Goal: Navigation & Orientation: Understand site structure

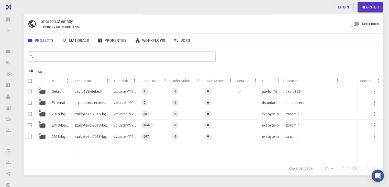
scroll to position [43, 0]
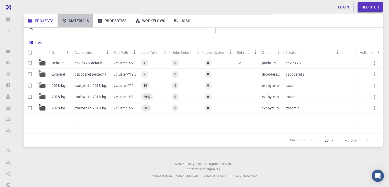
click at [80, 21] on link "Materials" at bounding box center [76, 20] width 36 height 13
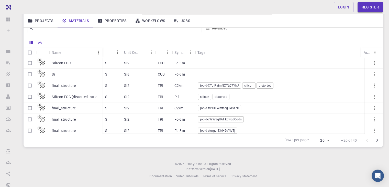
click at [128, 20] on link "Properties" at bounding box center [112, 20] width 38 height 13
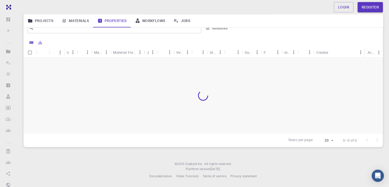
click at [156, 21] on link "Workflows" at bounding box center [150, 20] width 39 height 13
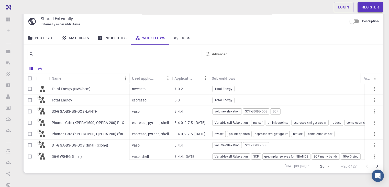
scroll to position [17, 0]
click at [104, 40] on link "Properties" at bounding box center [112, 37] width 38 height 13
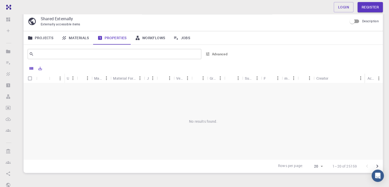
click at [81, 41] on link "Materials" at bounding box center [76, 37] width 36 height 13
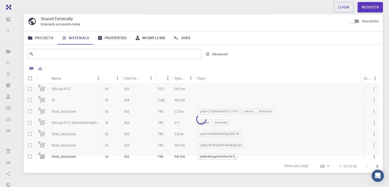
click at [47, 39] on link "Projects" at bounding box center [41, 37] width 34 height 13
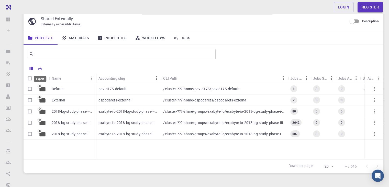
click at [41, 68] on icon "Export" at bounding box center [41, 68] width 4 height 4
click at [95, 63] on div "​" at bounding box center [203, 54] width 359 height 18
click at [223, 90] on p "/cluster-???-home/pavlo175/pavlo175-default" at bounding box center [201, 88] width 76 height 5
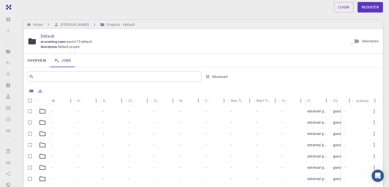
click at [39, 61] on link "Overview" at bounding box center [37, 60] width 27 height 13
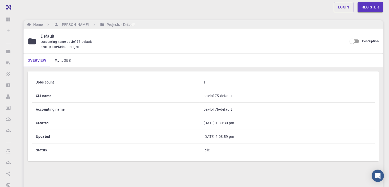
click at [24, 54] on link "Overview" at bounding box center [37, 60] width 27 height 13
